Goal: Transaction & Acquisition: Purchase product/service

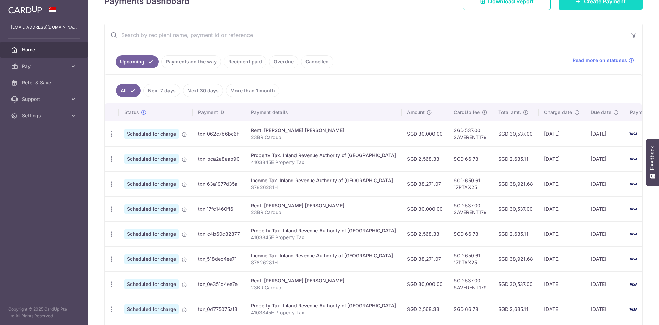
click at [576, 2] on icon at bounding box center [578, 1] width 5 height 5
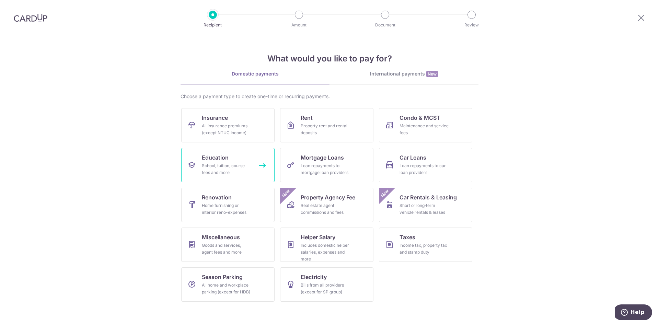
click at [249, 161] on link "Education School, tuition, course fees and more" at bounding box center [227, 165] width 93 height 34
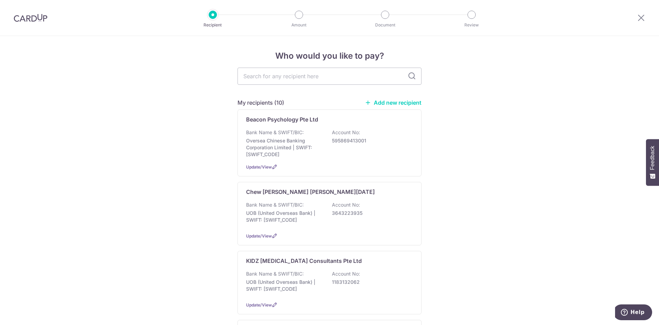
click at [249, 161] on div "Beacon Psychology Pte Ltd Bank Name & SWIFT/BIC: Oversea Chinese Banking Corpor…" at bounding box center [330, 142] width 184 height 67
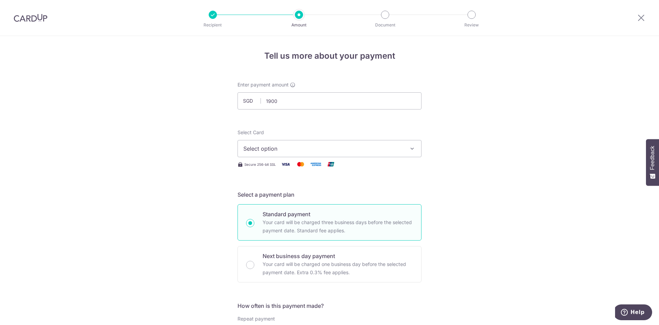
type input "1,900.00"
click at [403, 151] on button "Select option" at bounding box center [330, 148] width 184 height 17
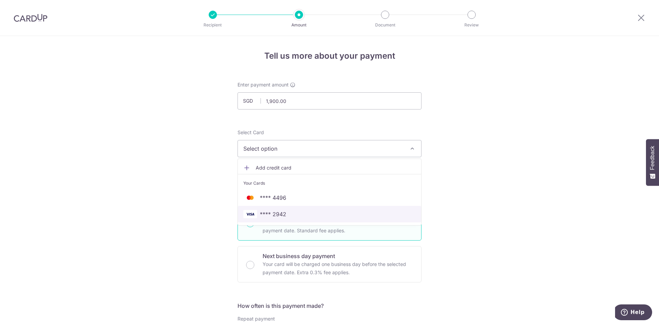
click at [323, 215] on span "**** 2942" at bounding box center [329, 214] width 172 height 8
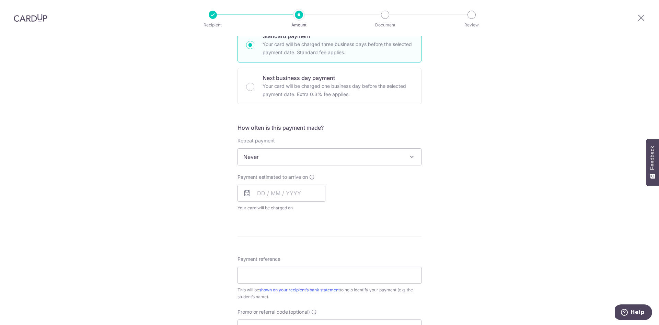
scroll to position [182, 0]
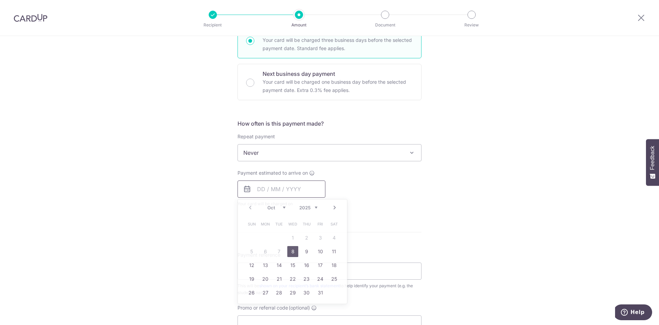
click at [279, 189] on input "text" at bounding box center [282, 189] width 88 height 17
click at [292, 250] on link "8" at bounding box center [292, 251] width 11 height 11
type input "[DATE]"
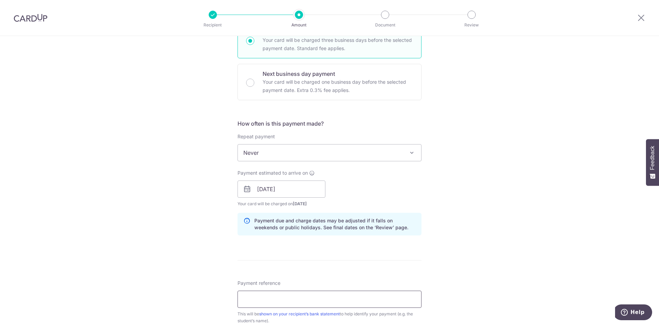
click at [295, 304] on input "Payment reference" at bounding box center [330, 299] width 184 height 17
type input "Clara Chua"
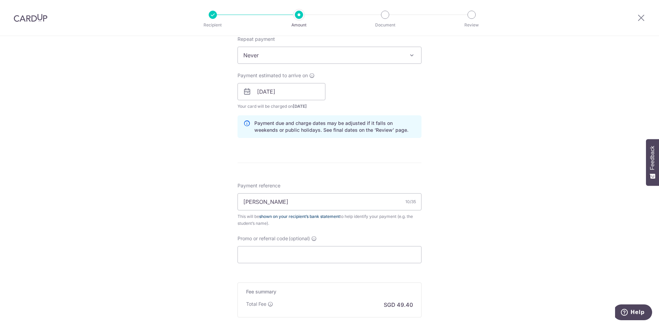
scroll to position [280, 0]
click at [350, 252] on input "Promo or referral code (optional)" at bounding box center [330, 254] width 184 height 17
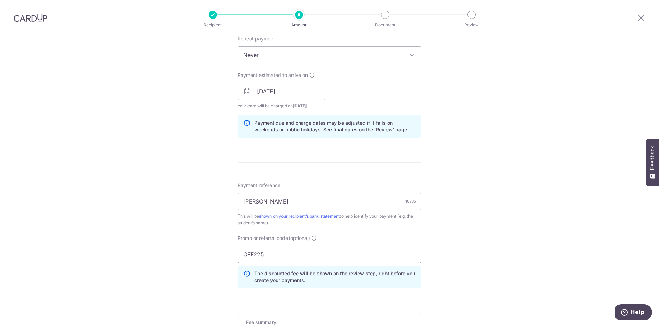
scroll to position [391, 0]
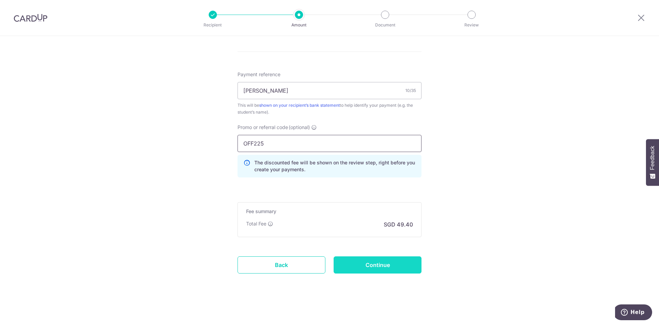
type input "OFF225"
click at [377, 268] on input "Continue" at bounding box center [378, 264] width 88 height 17
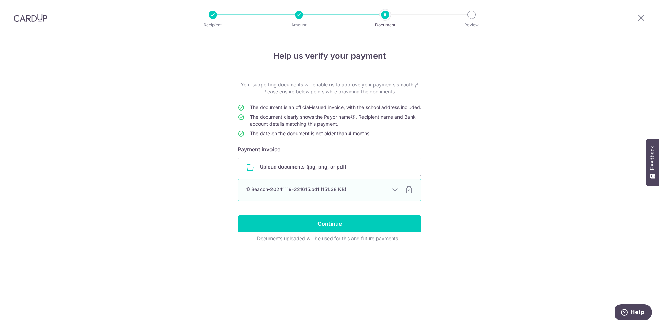
click at [410, 194] on div at bounding box center [409, 190] width 8 height 8
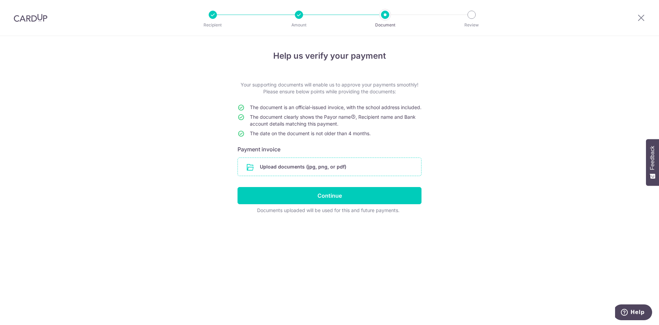
click at [391, 174] on input "file" at bounding box center [329, 167] width 183 height 18
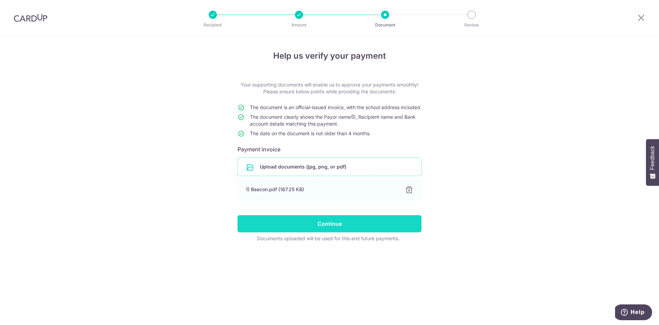
click at [287, 229] on input "Continue" at bounding box center [330, 223] width 184 height 17
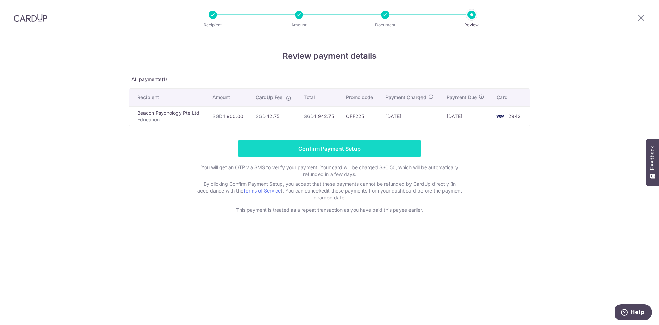
click at [379, 144] on input "Confirm Payment Setup" at bounding box center [330, 148] width 184 height 17
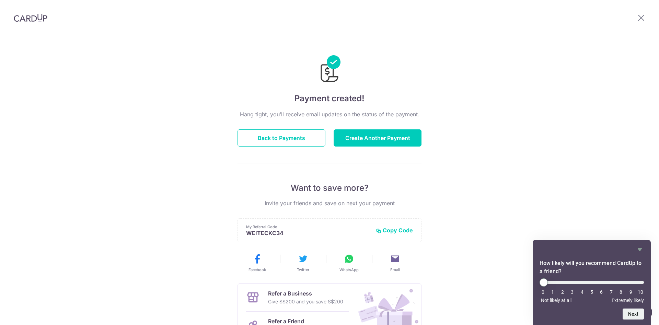
click at [387, 148] on div "Hang tight, you’ll receive email updates on the status of the payment. Back to …" at bounding box center [330, 240] width 184 height 260
click at [388, 135] on button "Create Another Payment" at bounding box center [378, 137] width 88 height 17
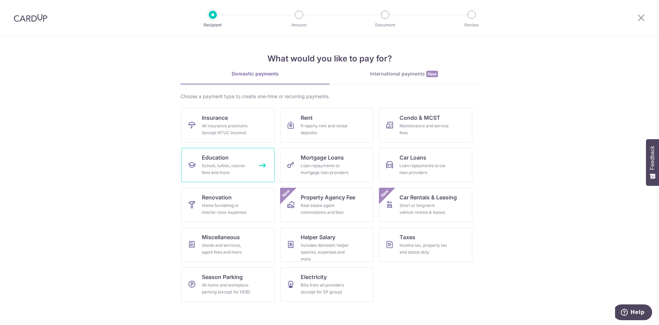
click at [251, 154] on link "Education School, tuition, course fees and more" at bounding box center [227, 165] width 93 height 34
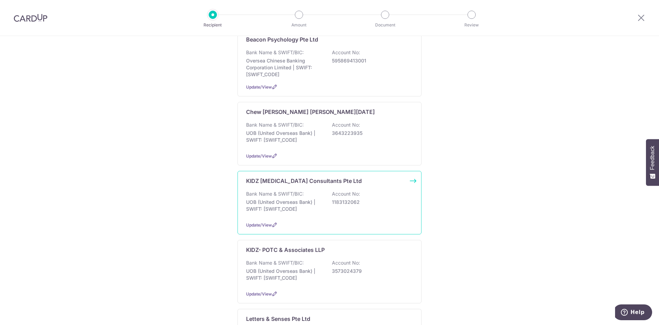
click at [361, 209] on div "Bank Name & SWIFT/BIC: UOB (United Overseas Bank) | SWIFT: UOVBSGSGXXX Account …" at bounding box center [329, 203] width 167 height 25
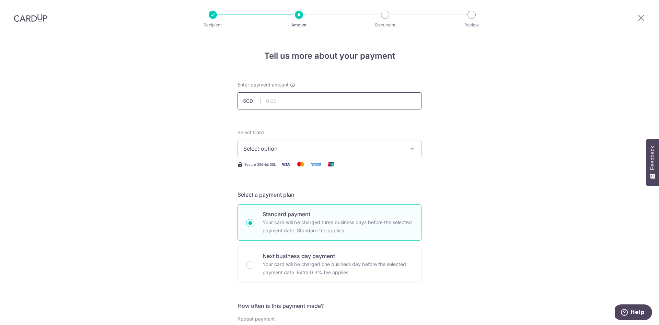
click at [366, 99] on input "text" at bounding box center [330, 100] width 184 height 17
type input "143.00"
click at [350, 149] on span "Select option" at bounding box center [323, 149] width 160 height 8
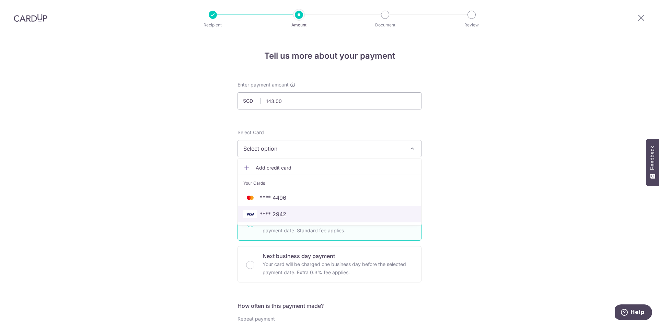
click at [319, 214] on span "**** 2942" at bounding box center [329, 214] width 172 height 8
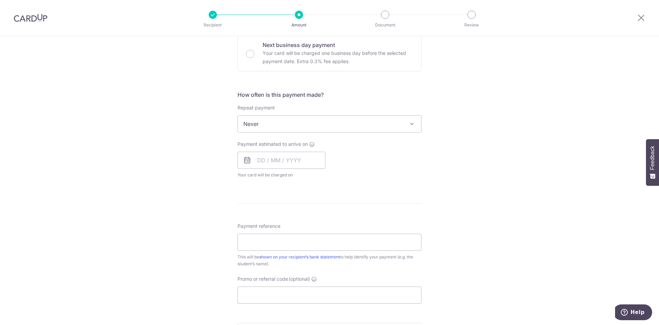
scroll to position [213, 0]
click at [278, 160] on input "text" at bounding box center [282, 158] width 88 height 17
click at [290, 222] on link "8" at bounding box center [292, 221] width 11 height 11
type input "[DATE]"
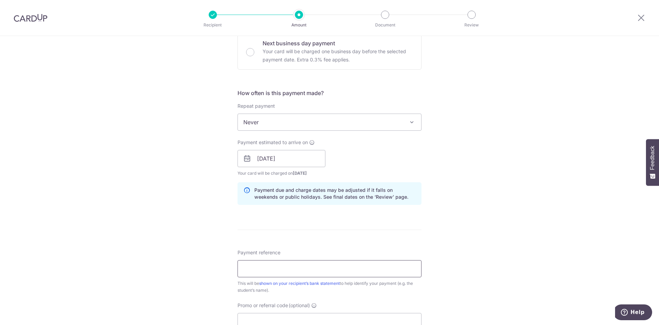
click at [302, 273] on form "Enter payment amount SGD 143.00 143.00 Select Card **** 2942 Add credit card Yo…" at bounding box center [330, 155] width 184 height 572
click at [302, 273] on input "Payment reference" at bounding box center [330, 268] width 184 height 17
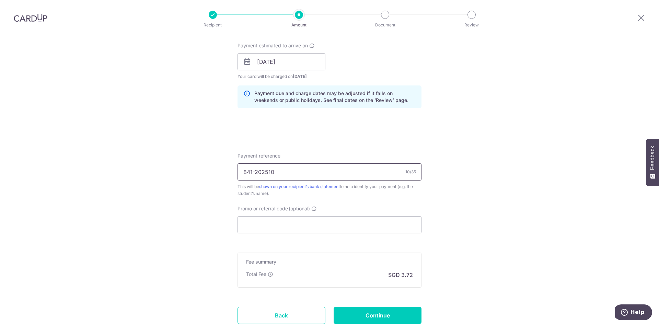
scroll to position [319, 0]
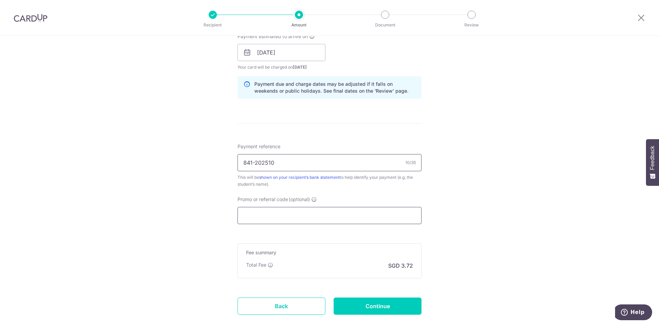
type input "841-202510"
click at [299, 214] on input "Promo or referral code (optional)" at bounding box center [330, 215] width 184 height 17
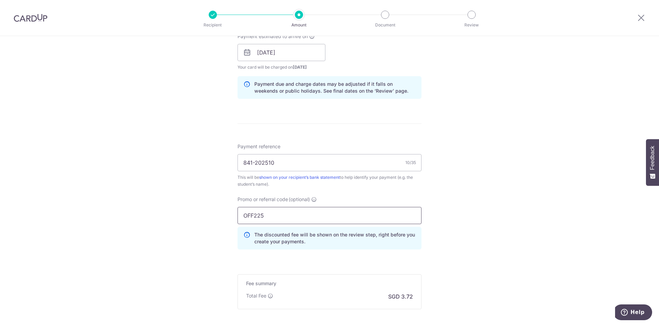
scroll to position [391, 0]
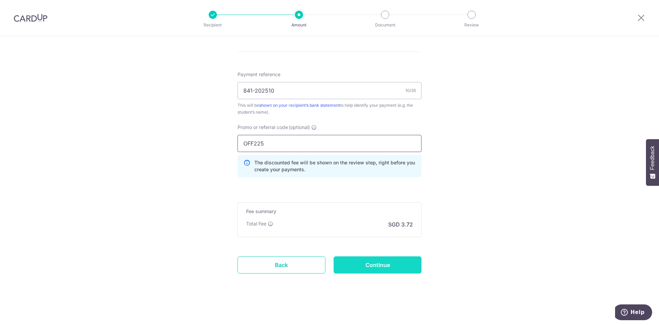
type input "OFF225"
click at [396, 262] on input "Continue" at bounding box center [378, 264] width 88 height 17
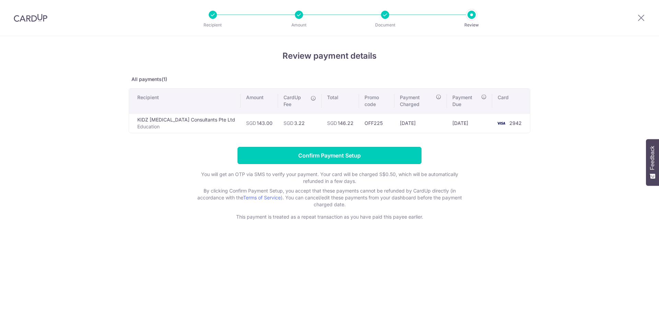
click at [332, 158] on input "Confirm Payment Setup" at bounding box center [330, 155] width 184 height 17
